Goal: Task Accomplishment & Management: Use online tool/utility

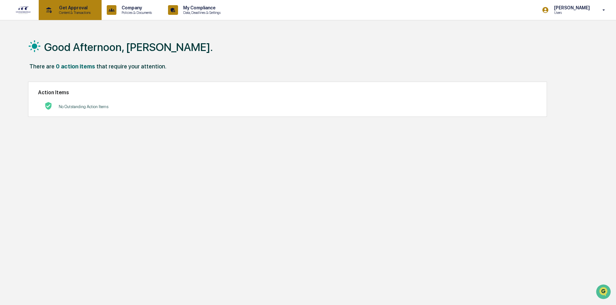
click at [86, 12] on p "Content & Transactions" at bounding box center [74, 12] width 40 height 5
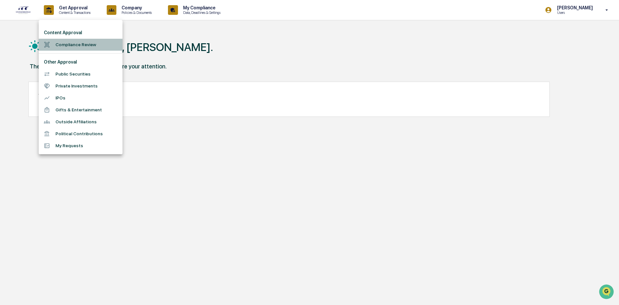
click at [85, 45] on li "Compliance Review" at bounding box center [81, 45] width 84 height 12
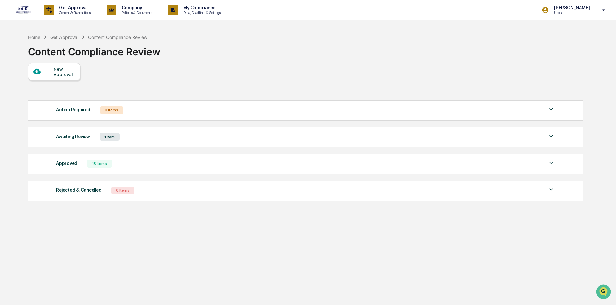
click at [179, 136] on div "Awaiting Review 1 Item" at bounding box center [305, 136] width 499 height 9
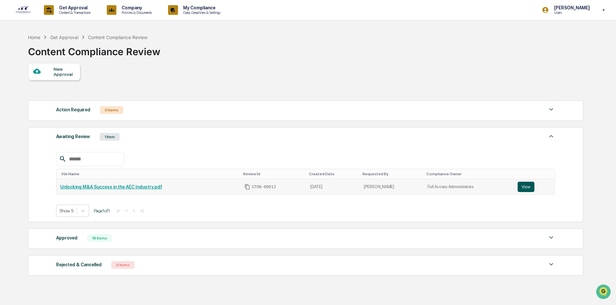
click at [523, 188] on button "View" at bounding box center [525, 186] width 17 height 10
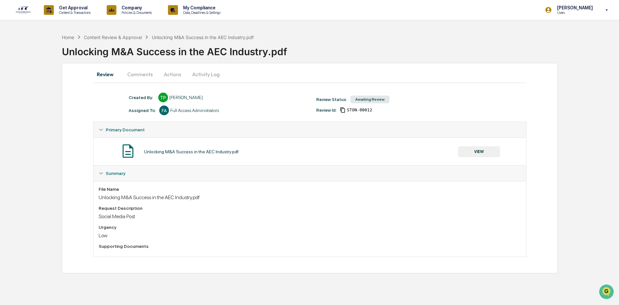
click at [145, 72] on button "Comments" at bounding box center [140, 73] width 36 height 15
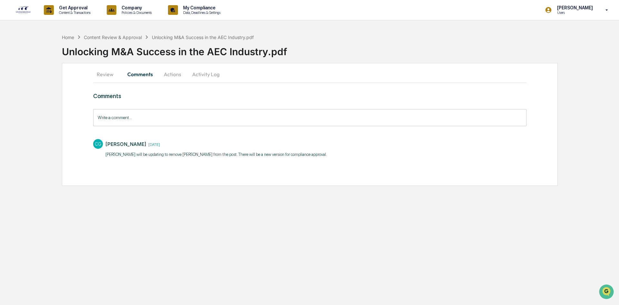
click at [177, 77] on button "Actions" at bounding box center [172, 73] width 29 height 15
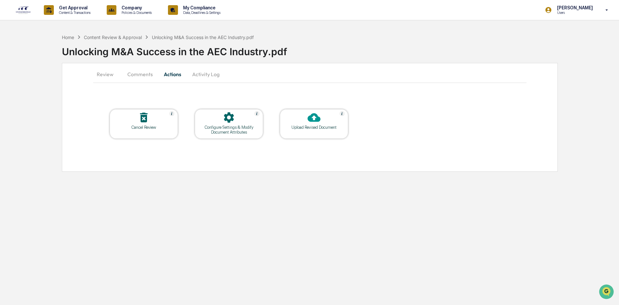
click at [218, 72] on button "Activity Log" at bounding box center [206, 73] width 38 height 15
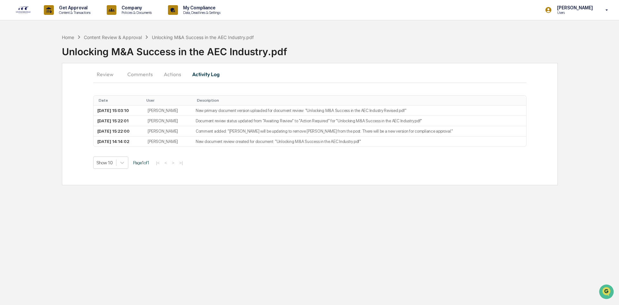
click at [101, 75] on button "Review" at bounding box center [107, 73] width 29 height 15
